Goal: Transaction & Acquisition: Purchase product/service

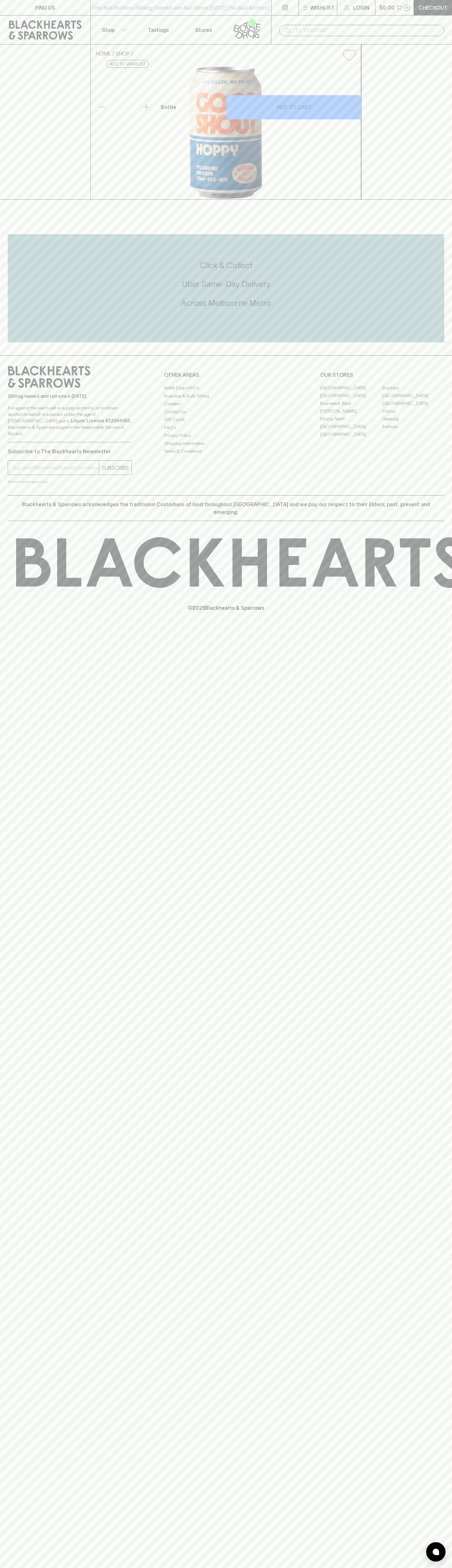
click at [327, 27] on input "text" at bounding box center [366, 30] width 144 height 10
click at [425, 1557] on div "FIND US | No Bad Bottles | Sibling Owned and Run Since 2006 | No Bad Bottles | …" at bounding box center [226, 784] width 452 height 1568
click at [353, 1567] on html "FIND US | No Bad Bottles | Sibling Owned and Run Since 2006 | No Bad Bottles | …" at bounding box center [226, 784] width 452 height 1568
click at [30, 200] on div "HOME SHOP Garage Project Good Shout Hoppy Ultra Low Carb 330ml $6.00 Add to wis…" at bounding box center [226, 122] width 452 height 155
